Goal: Check status

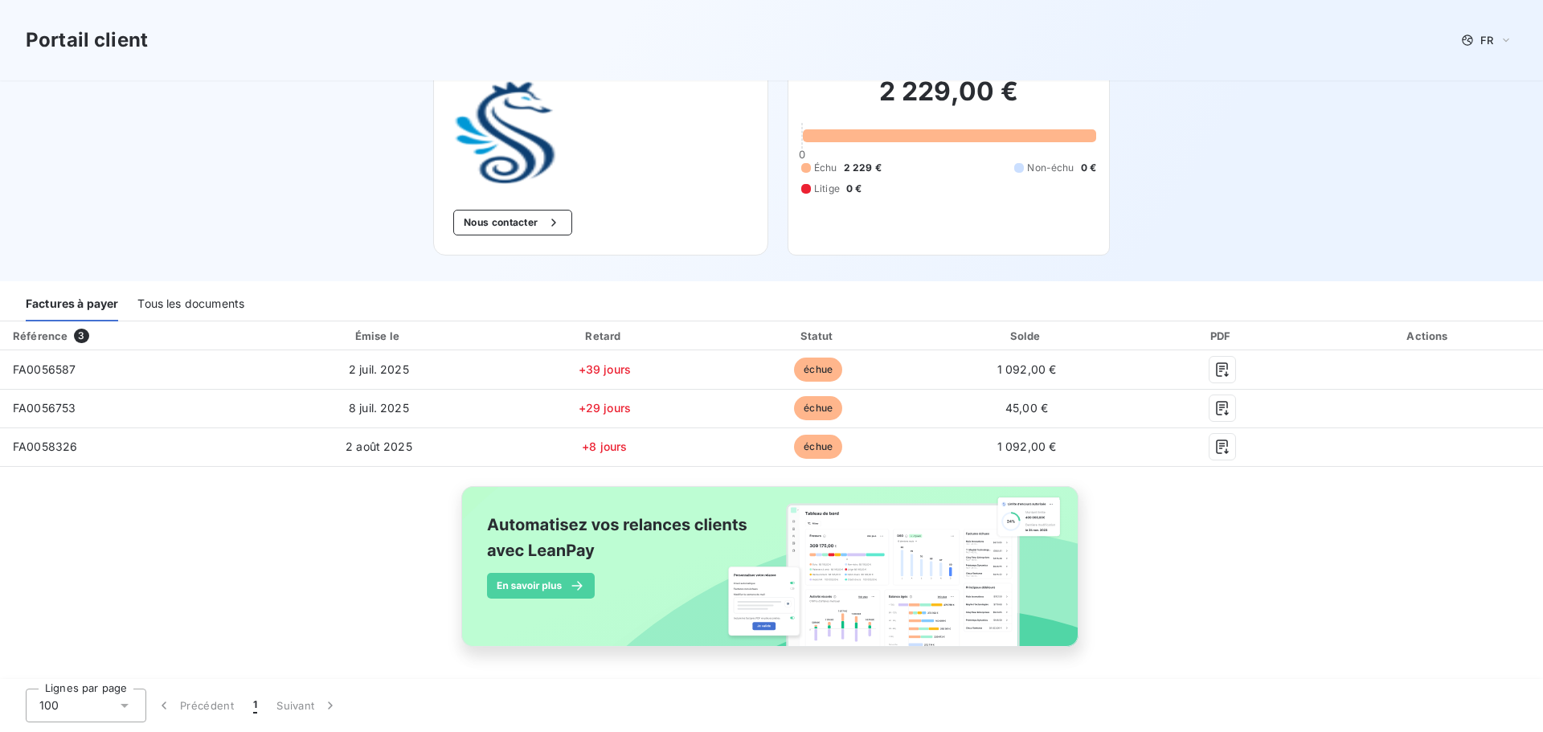
scroll to position [87, 0]
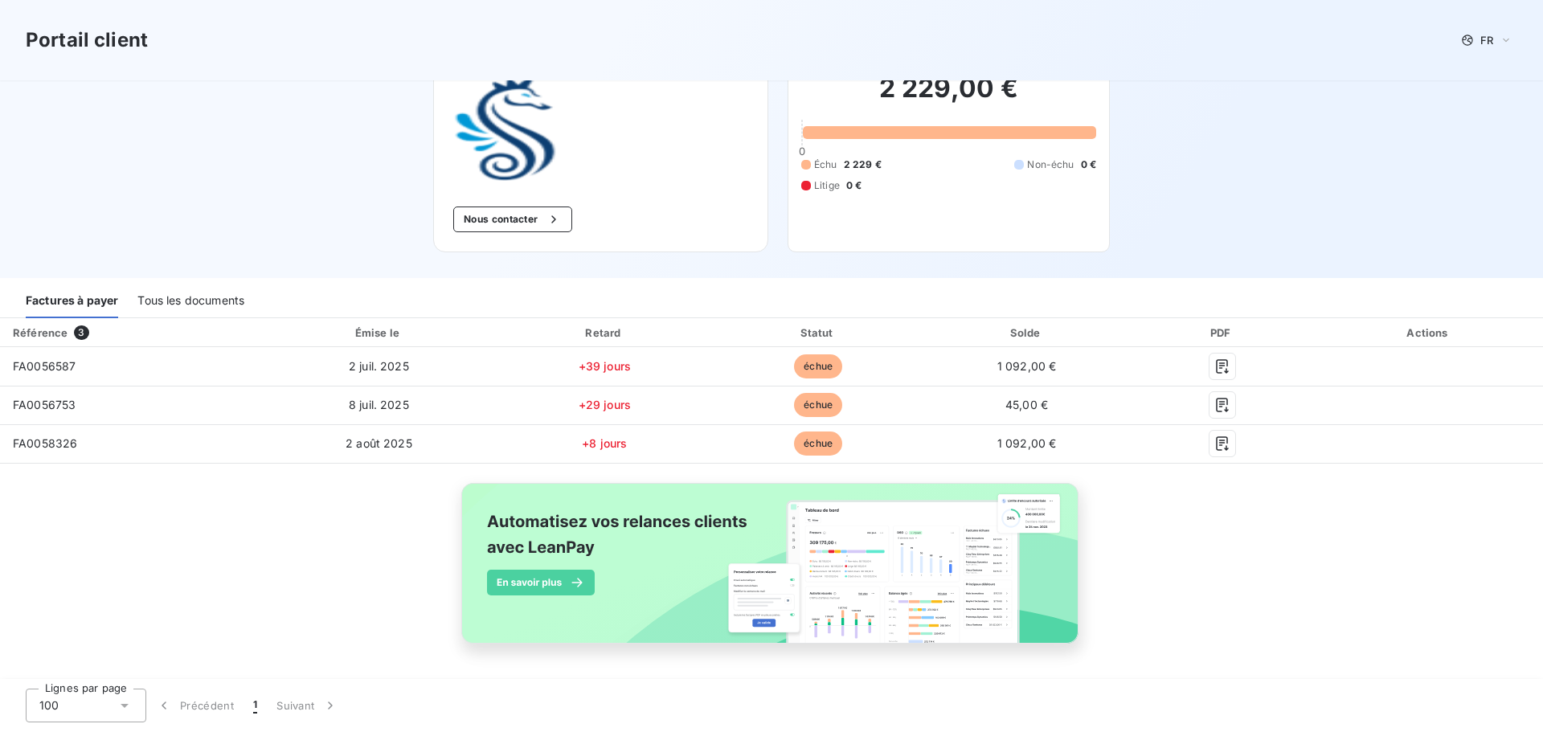
click at [59, 303] on div "Factures à payer" at bounding box center [72, 301] width 92 height 34
click at [79, 335] on span "3" at bounding box center [81, 332] width 14 height 14
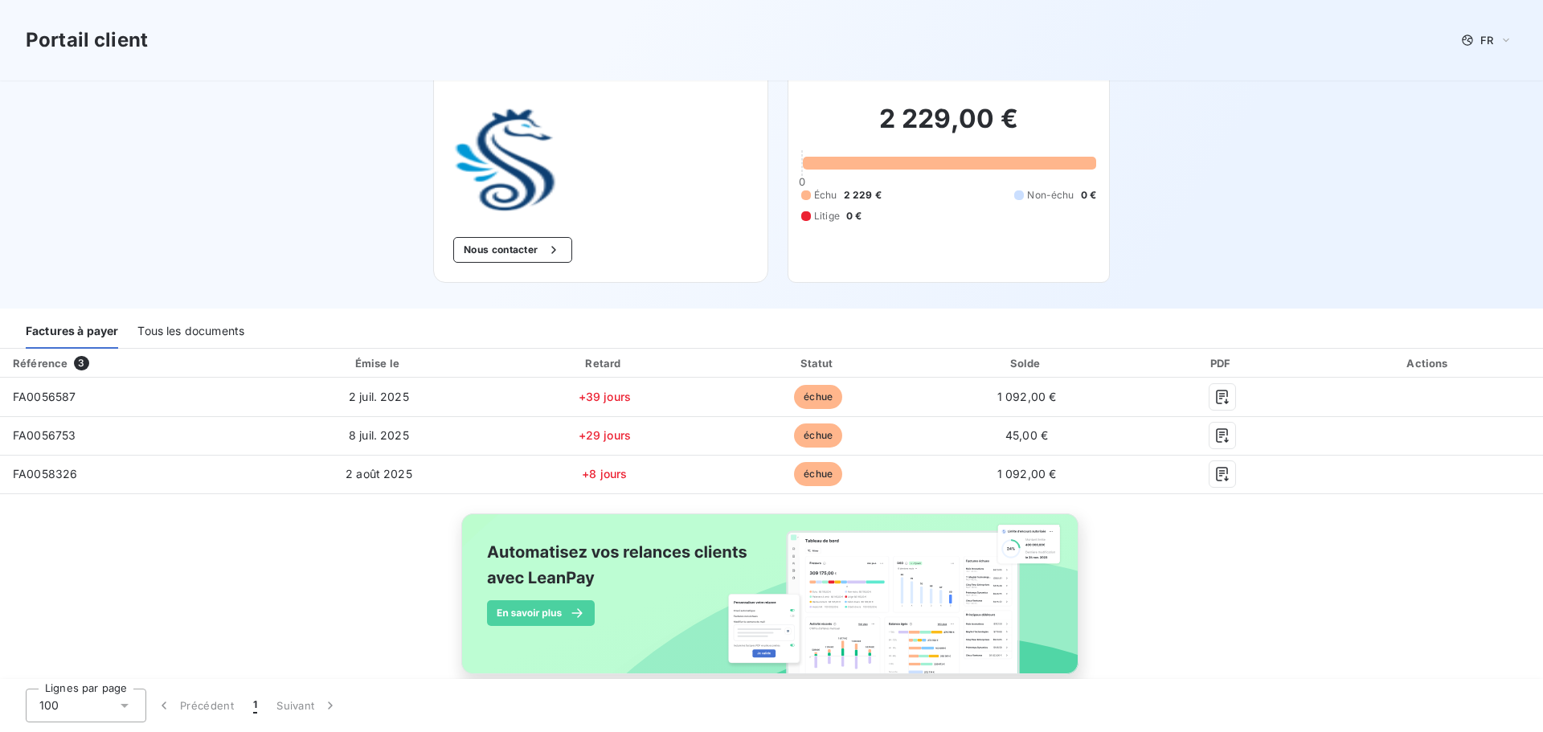
scroll to position [6, 0]
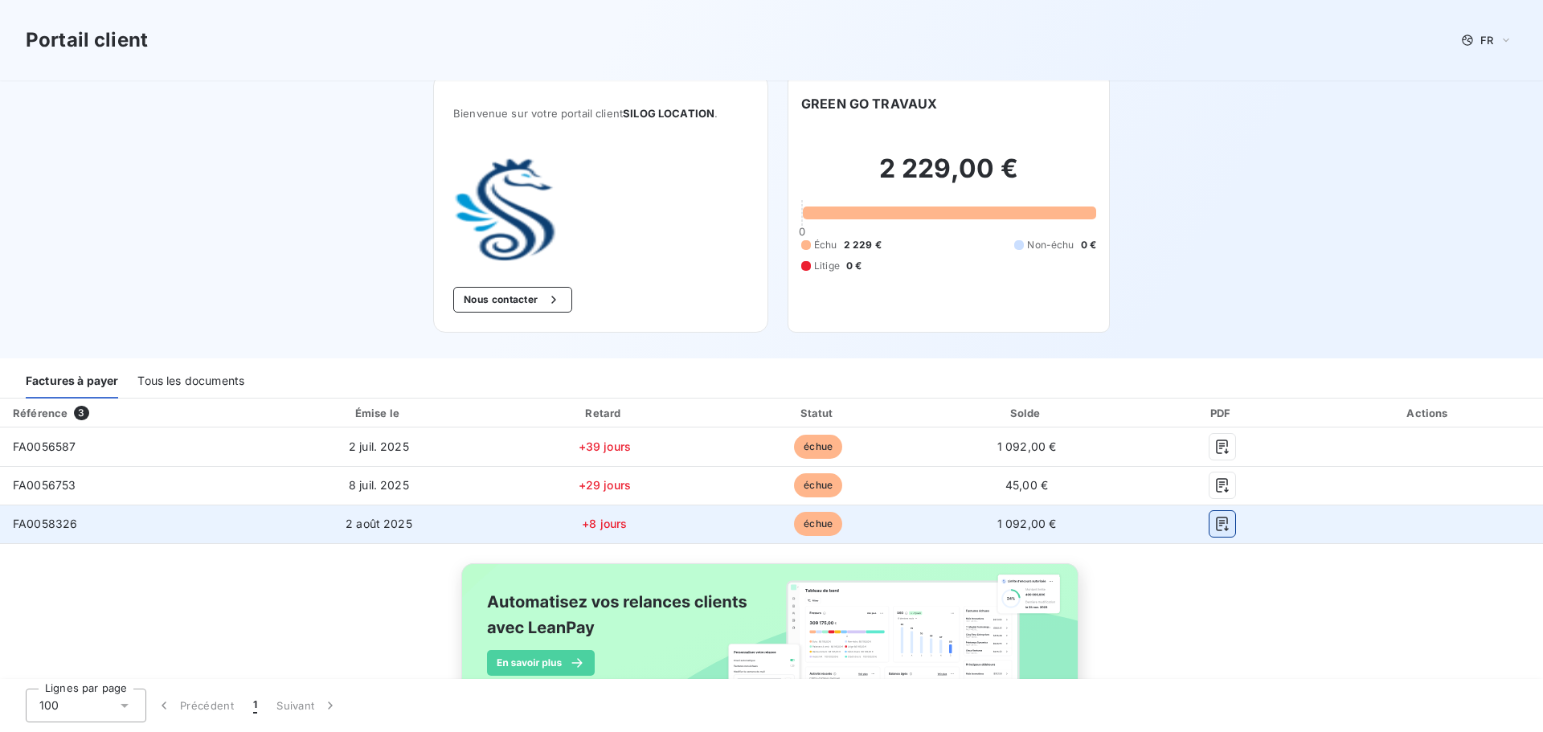
click at [1221, 530] on button "button" at bounding box center [1222, 524] width 26 height 26
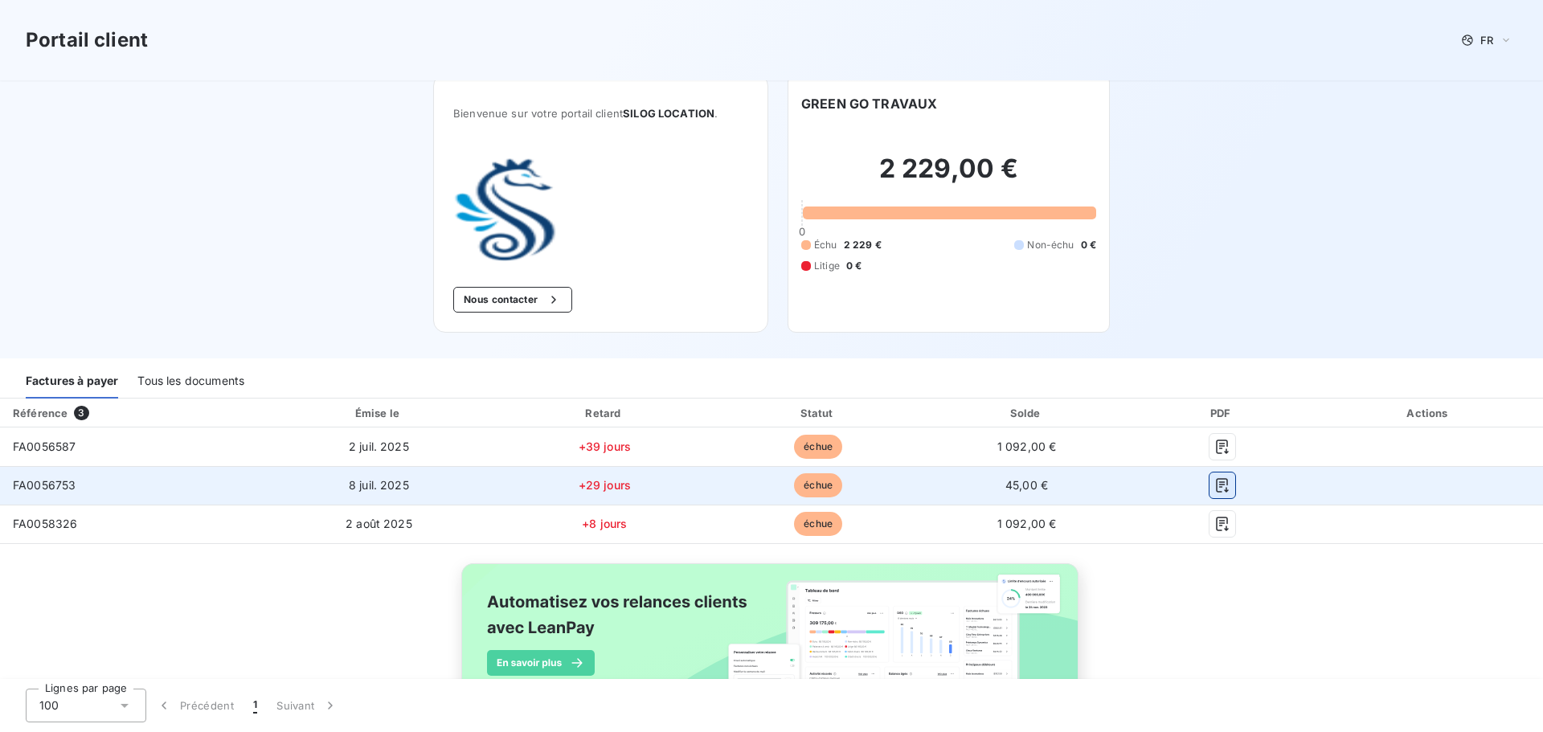
click at [1214, 482] on icon "button" at bounding box center [1222, 485] width 16 height 16
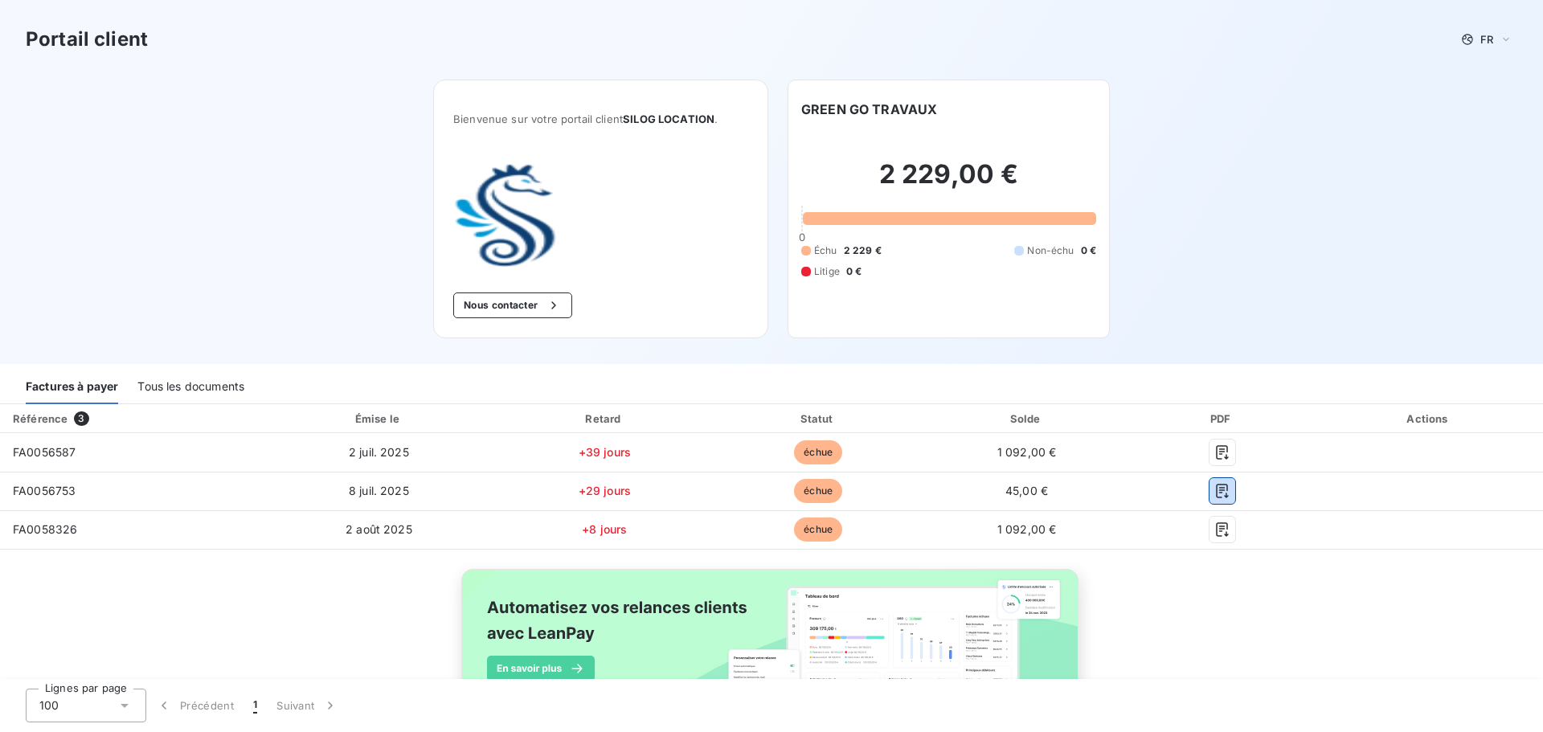
scroll to position [0, 0]
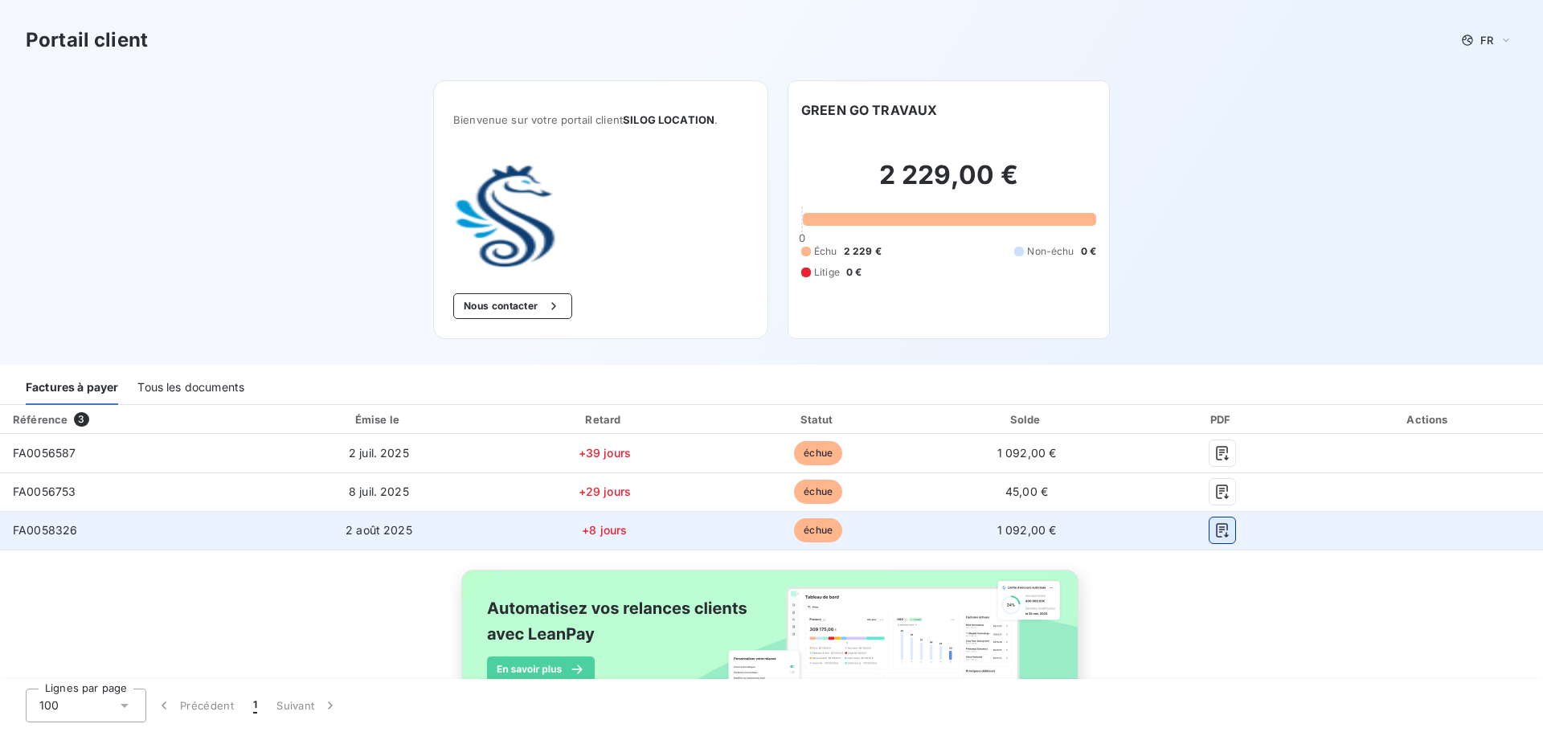
click at [1214, 534] on icon "button" at bounding box center [1222, 530] width 16 height 16
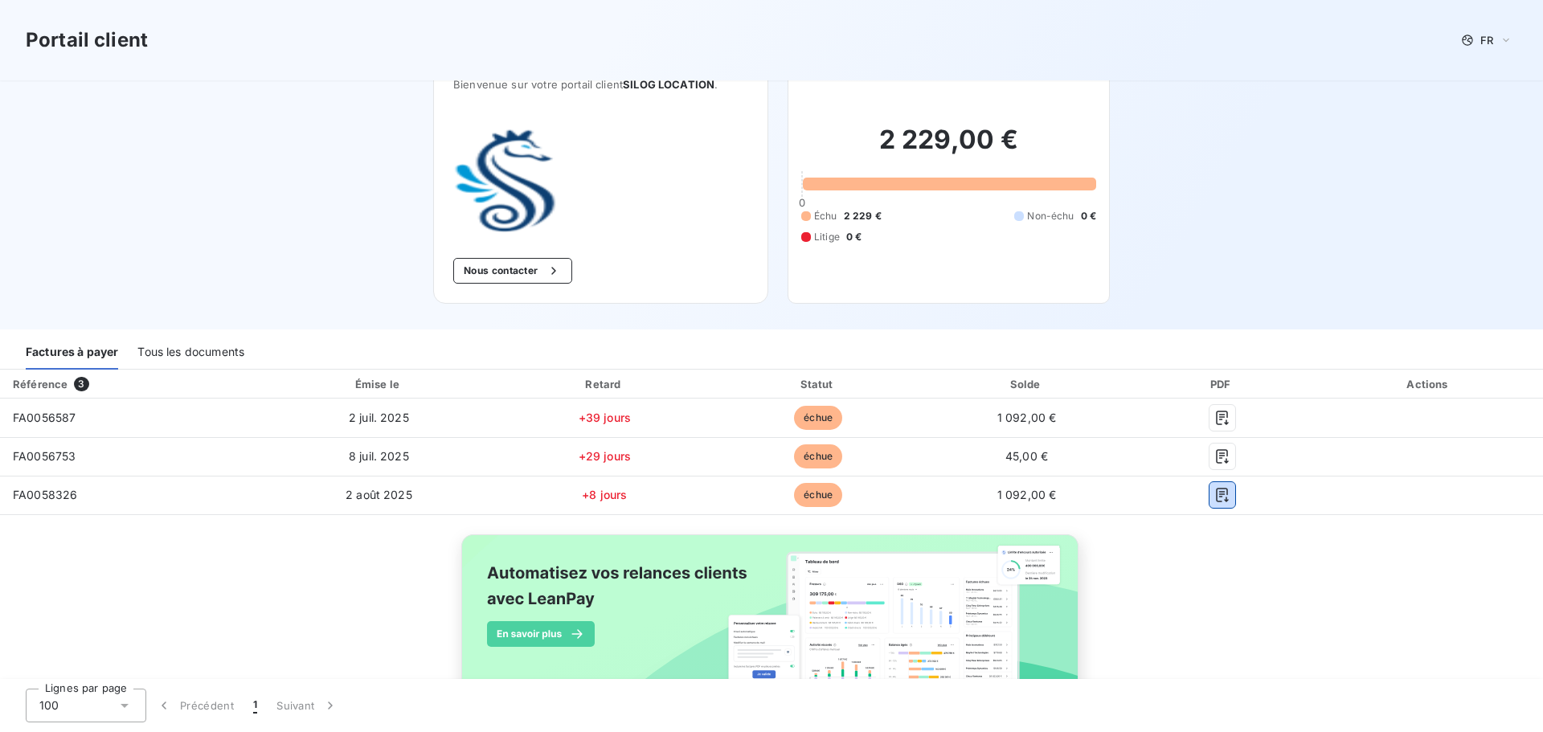
scroll to position [87, 0]
